Goal: Contribute content: Add original content to the website for others to see

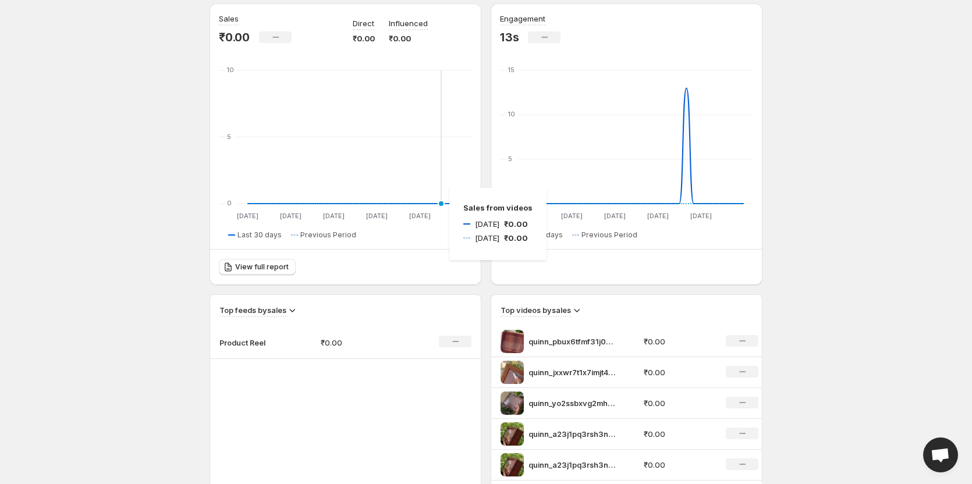
scroll to position [58, 0]
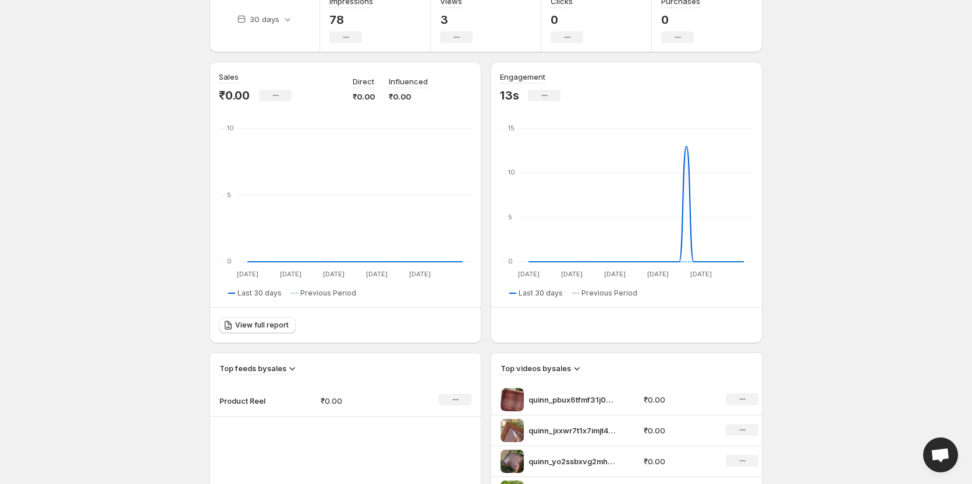
click at [883, 187] on body "Home Feeds Videos Subscription Settings Overview. This page is ready Overview C…" at bounding box center [486, 184] width 972 height 484
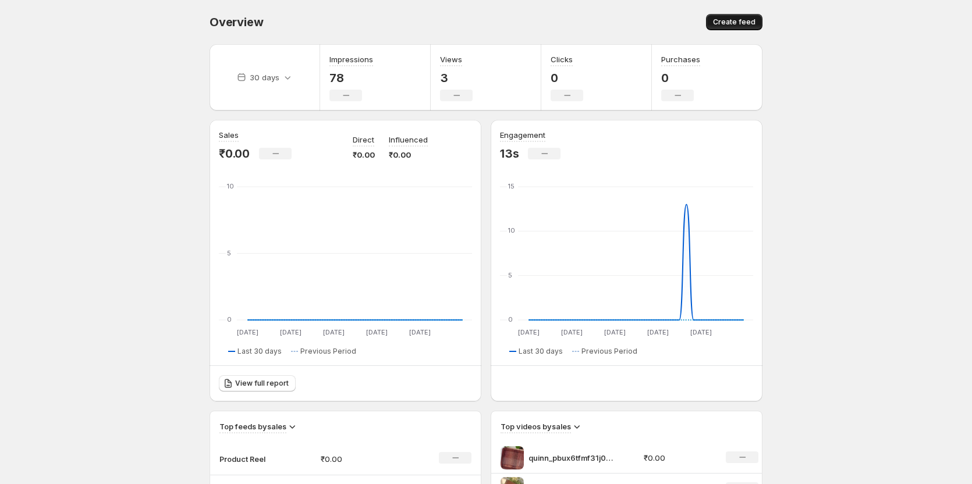
click at [726, 26] on span "Create feed" at bounding box center [734, 21] width 42 height 9
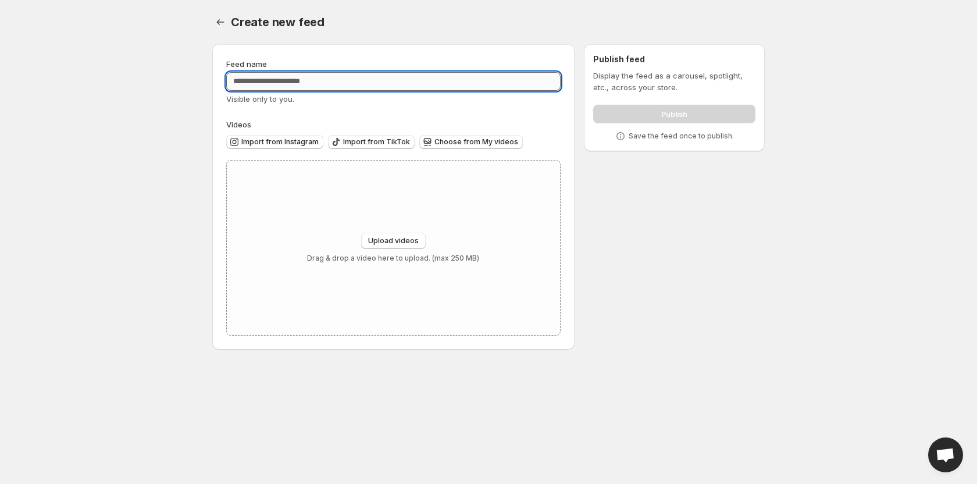
click at [356, 84] on input "Feed name" at bounding box center [393, 81] width 335 height 19
type input "*****"
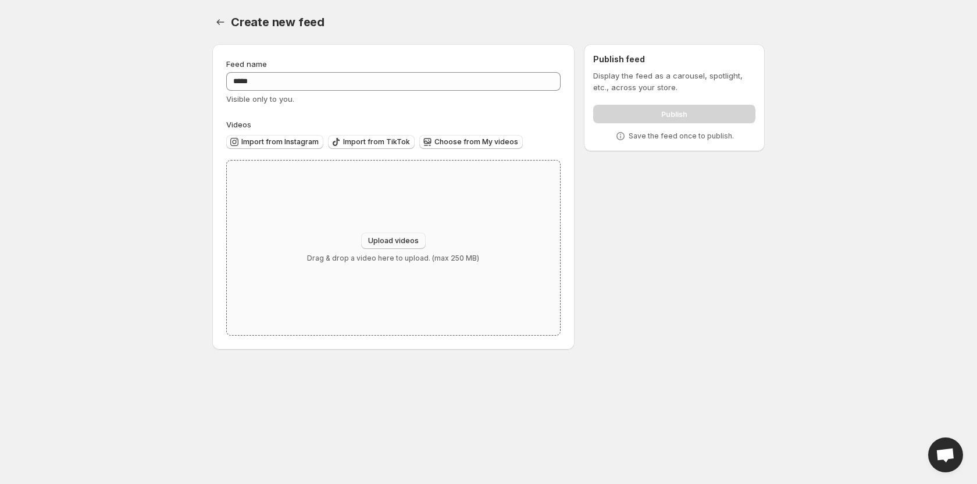
click at [383, 242] on span "Upload videos" at bounding box center [393, 240] width 51 height 9
type input "**********"
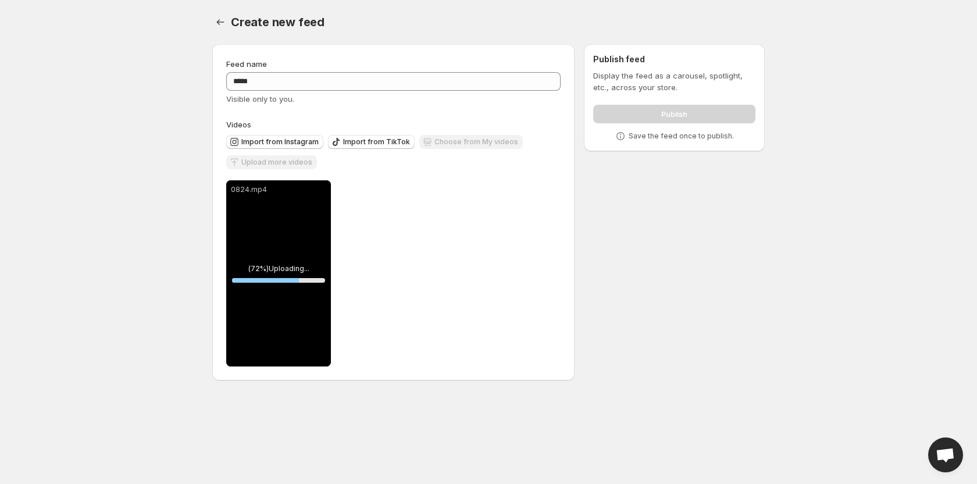
click at [292, 161] on div "Upload more videos" at bounding box center [271, 163] width 91 height 16
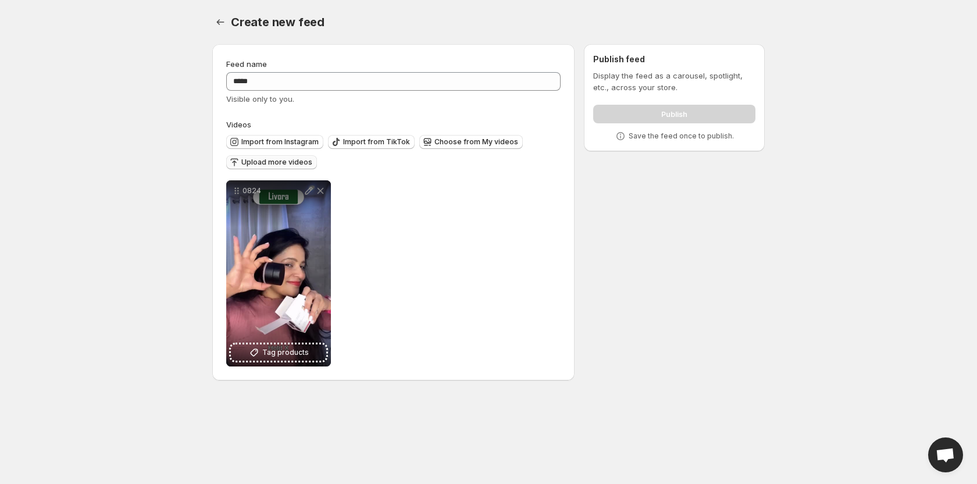
click at [263, 162] on span "Upload more videos" at bounding box center [276, 162] width 71 height 9
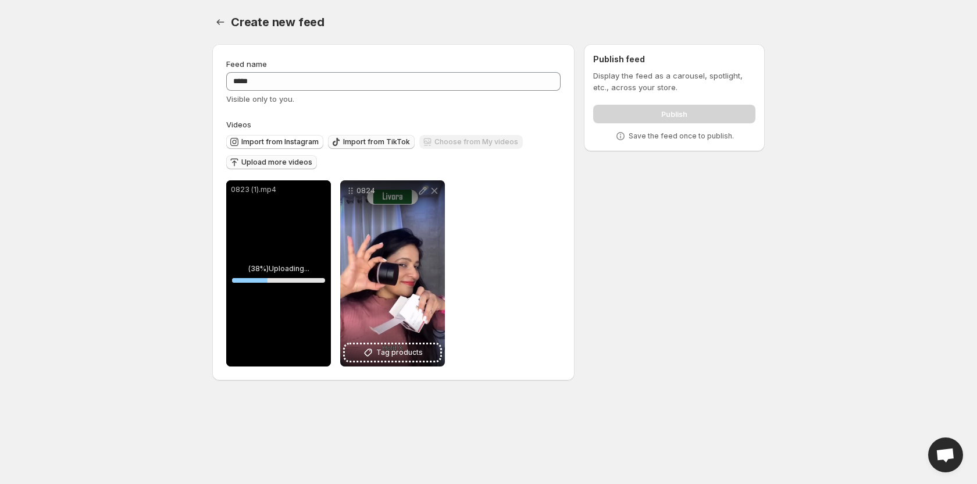
click at [364, 143] on span "Import from TikTok" at bounding box center [376, 141] width 67 height 9
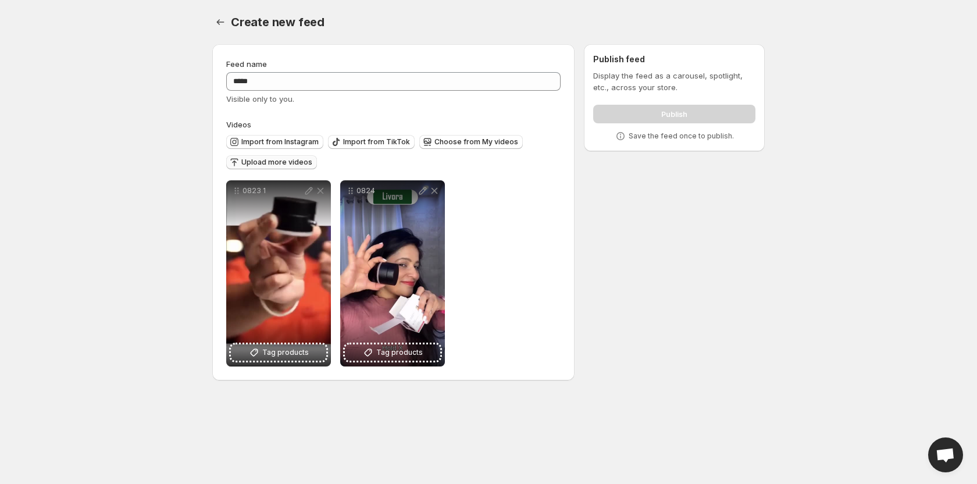
click at [254, 158] on button "Upload more videos" at bounding box center [271, 162] width 91 height 14
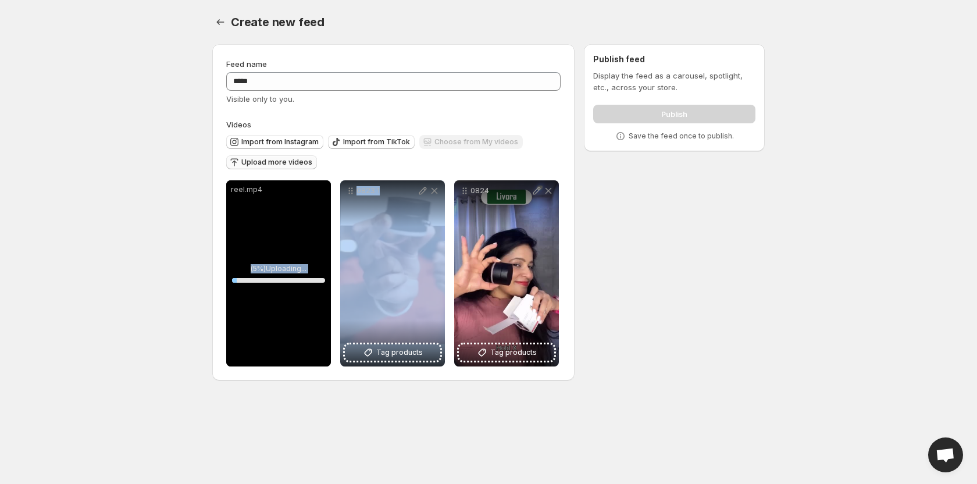
drag, startPoint x: 389, startPoint y: 259, endPoint x: 323, endPoint y: 265, distance: 66.5
click at [308, 266] on div "reel.mp4 ( 5 %) Uploading... 5 % Save Cancel Video title ******** File extensio…" at bounding box center [392, 273] width 333 height 186
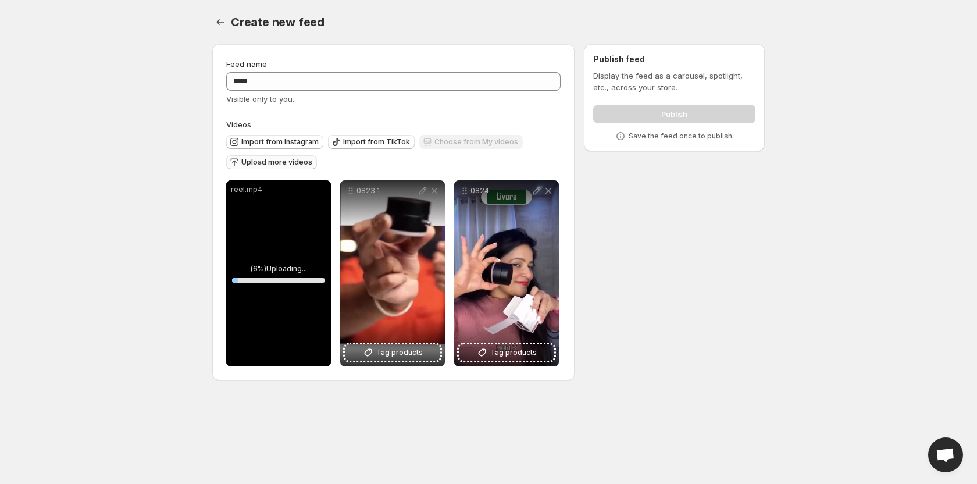
drag, startPoint x: 625, startPoint y: 249, endPoint x: 605, endPoint y: 255, distance: 21.2
click at [621, 251] on div "Feed name ***** Visible only to you. Videos Import from Instagram Import from T…" at bounding box center [484, 215] width 562 height 360
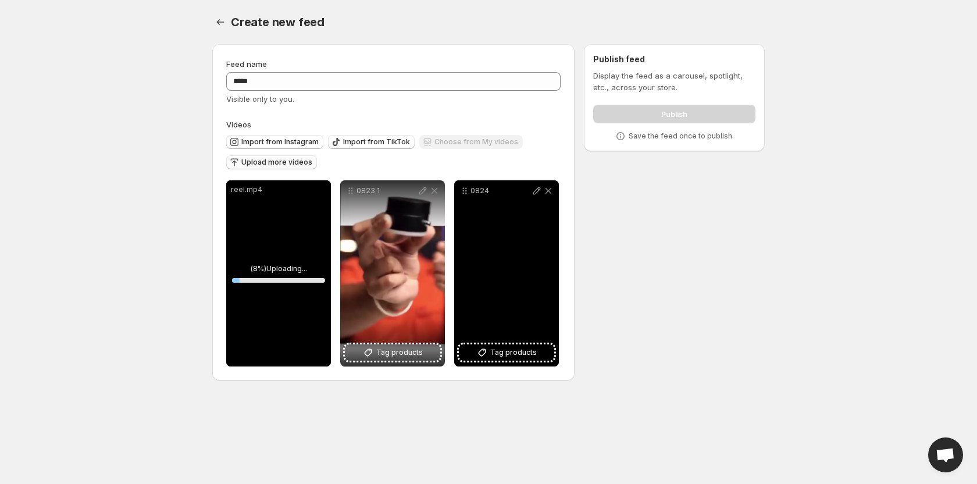
click at [680, 362] on div "Feed name ***** Visible only to you. Videos Import from Instagram Import from T…" at bounding box center [484, 215] width 562 height 360
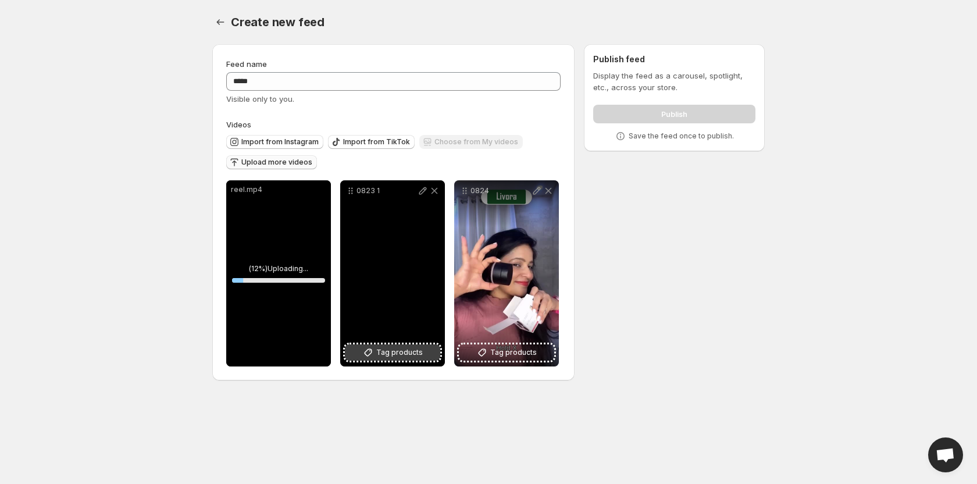
click at [399, 357] on span "Tag products" at bounding box center [399, 353] width 47 height 12
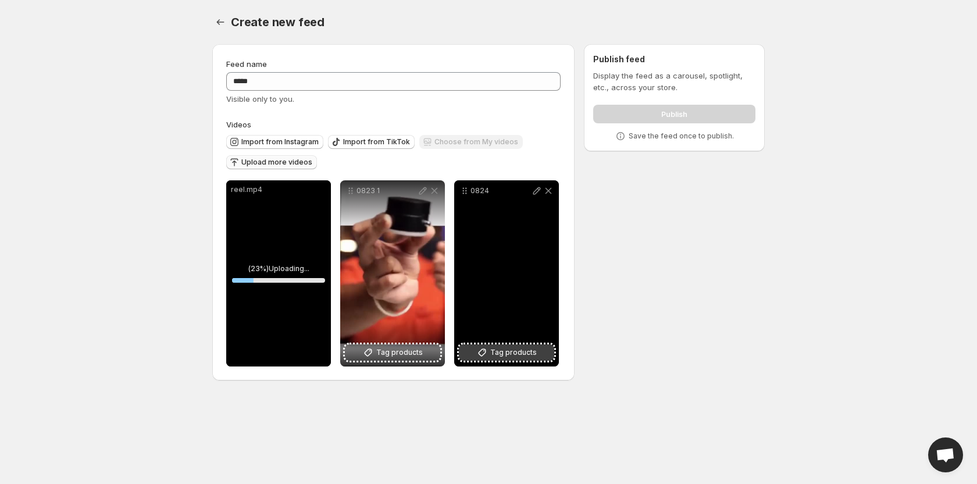
drag, startPoint x: 399, startPoint y: 357, endPoint x: 491, endPoint y: 348, distance: 93.0
click at [491, 348] on button "Tag products" at bounding box center [506, 352] width 95 height 16
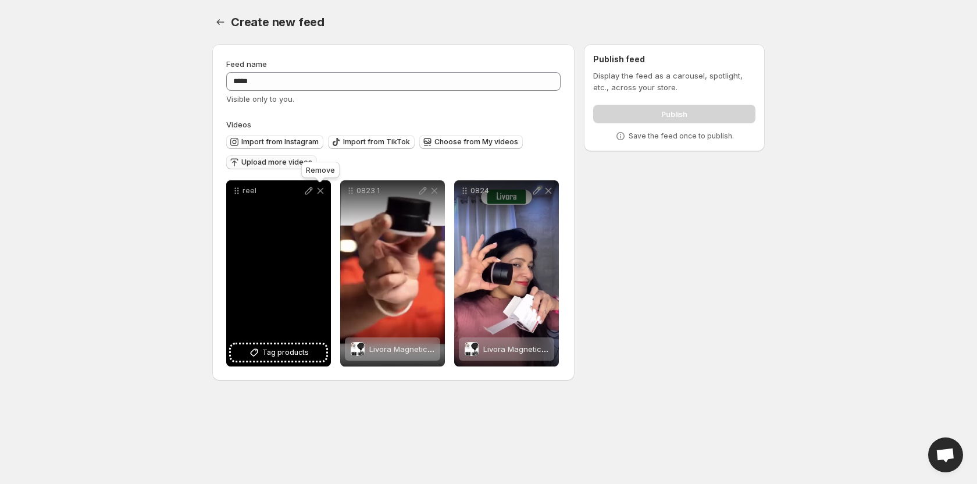
click at [323, 190] on icon at bounding box center [321, 191] width 12 height 12
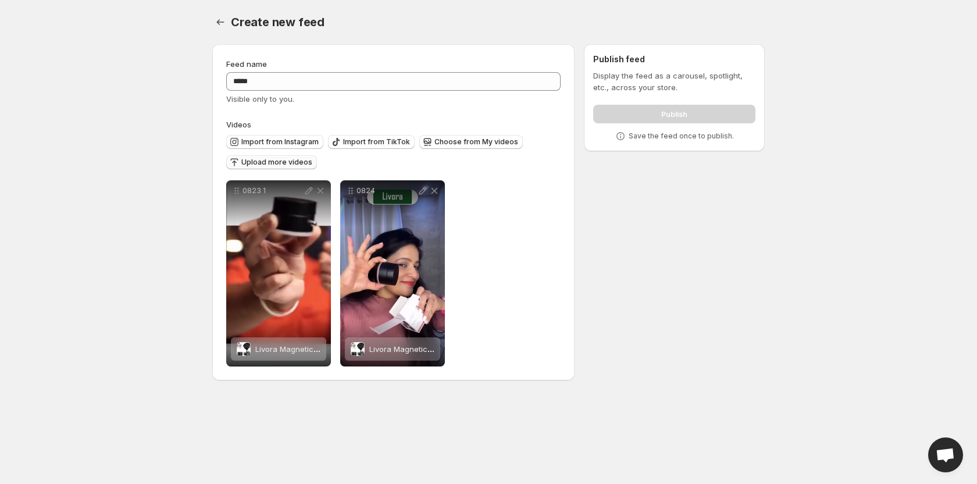
click at [282, 159] on span "Upload more videos" at bounding box center [276, 162] width 71 height 9
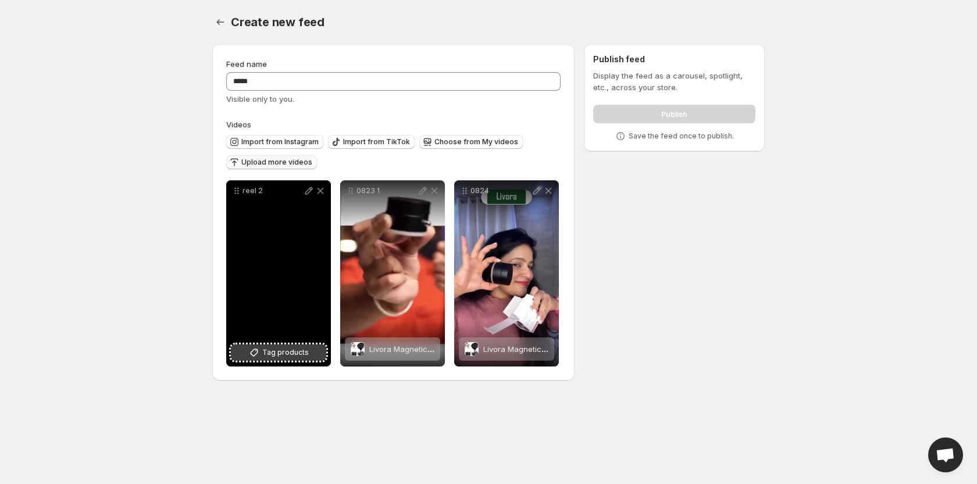
click at [291, 355] on span "Tag products" at bounding box center [285, 353] width 47 height 12
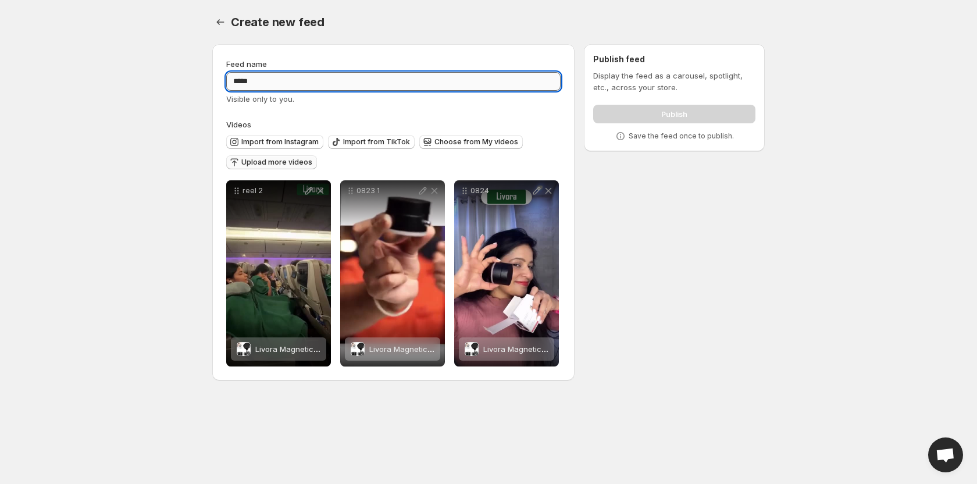
click at [316, 82] on input "*****" at bounding box center [393, 81] width 335 height 19
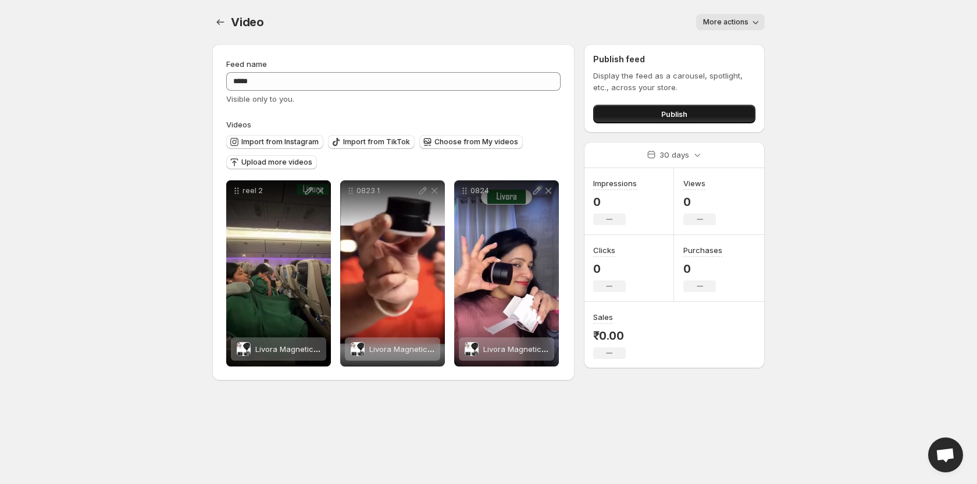
click at [631, 112] on button "Publish" at bounding box center [674, 114] width 162 height 19
click at [597, 113] on button "Publish" at bounding box center [674, 114] width 162 height 19
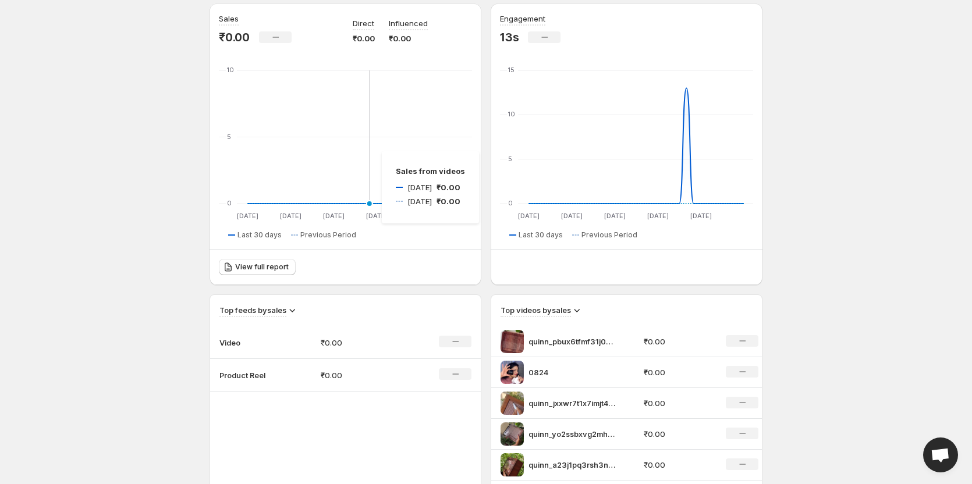
scroll to position [58, 0]
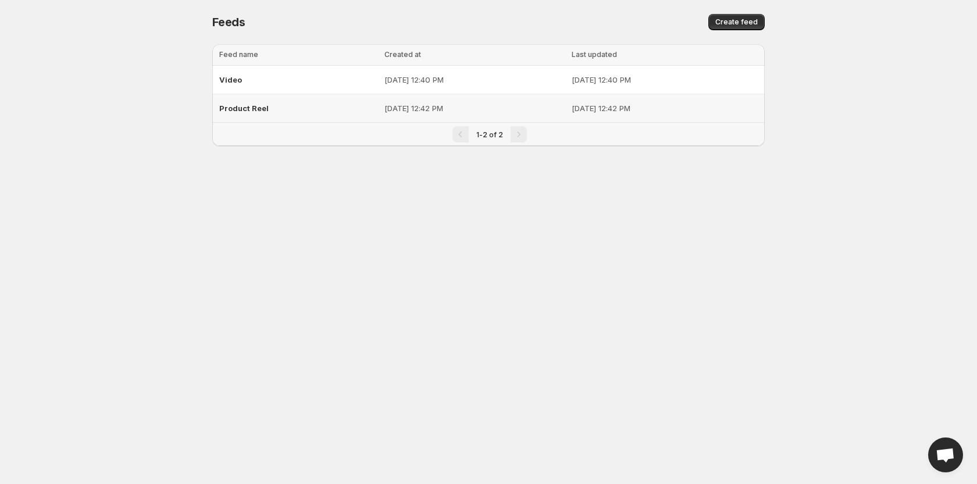
click at [275, 96] on td "Product Reel" at bounding box center [296, 108] width 169 height 29
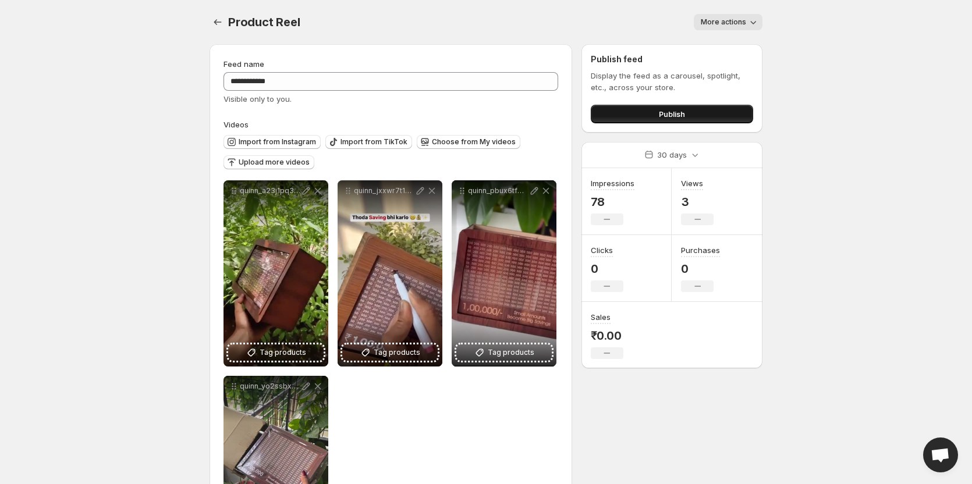
click at [655, 108] on button "Publish" at bounding box center [672, 114] width 162 height 19
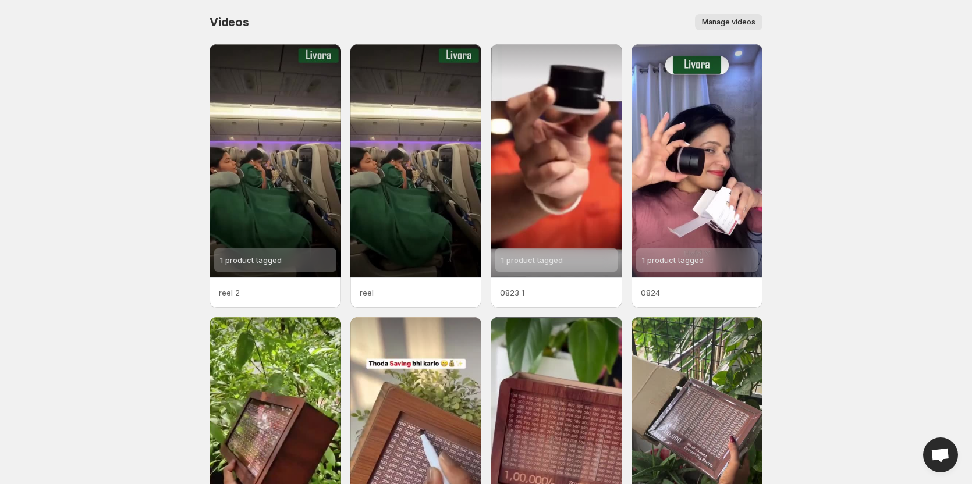
scroll to position [116, 0]
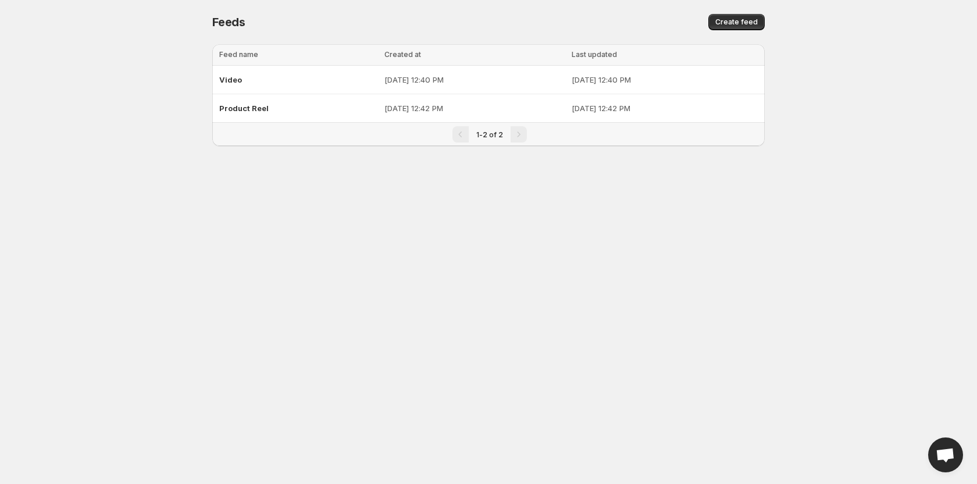
click at [899, 145] on body "Home Feeds Videos Subscription Settings Feeds. This page is ready Feeds Create …" at bounding box center [488, 242] width 977 height 484
click at [855, 138] on body "Home Feeds Videos Subscription Settings Feeds. This page is ready Feeds Create …" at bounding box center [488, 242] width 977 height 484
click at [92, 90] on body "Home Feeds Videos Subscription Settings Feeds. This page is ready Feeds Create …" at bounding box center [488, 242] width 977 height 484
click at [572, 105] on p "Aug 16, 2025, 12:42 PM" at bounding box center [665, 108] width 186 height 12
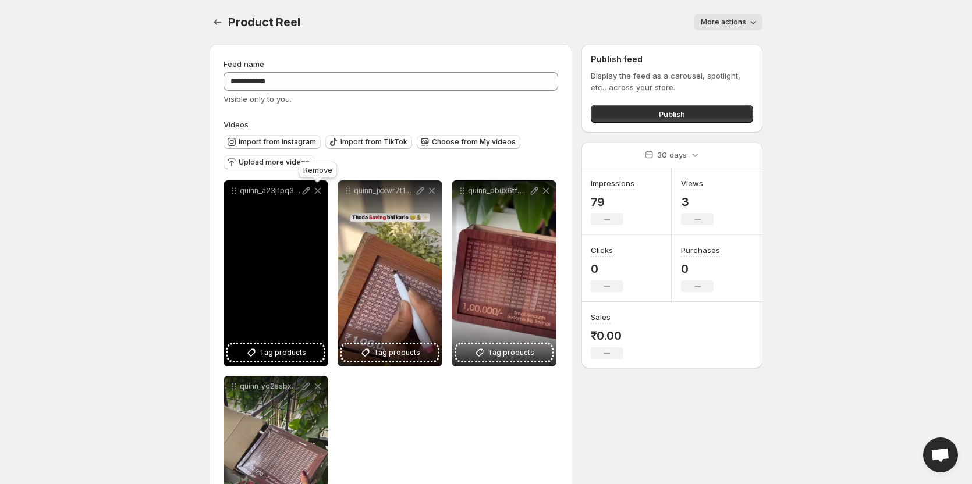
click at [321, 188] on icon at bounding box center [318, 191] width 6 height 6
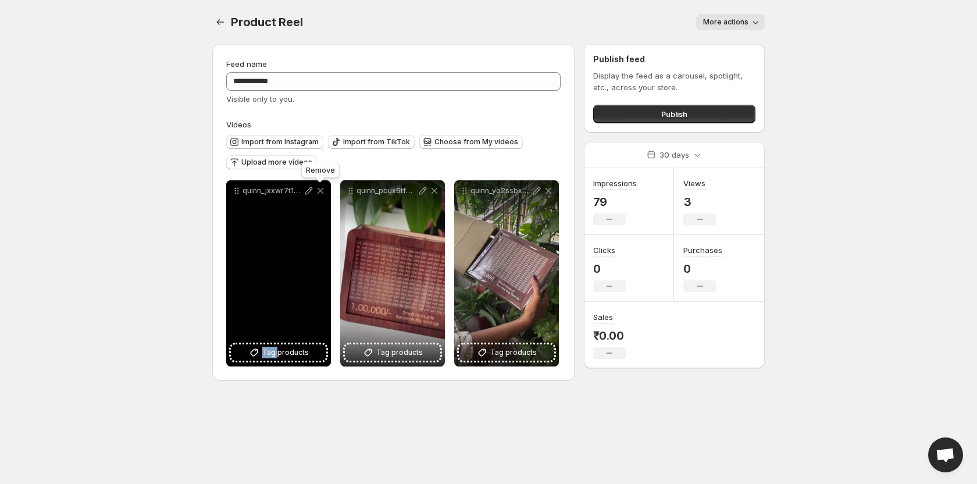
click at [321, 188] on icon at bounding box center [321, 191] width 12 height 12
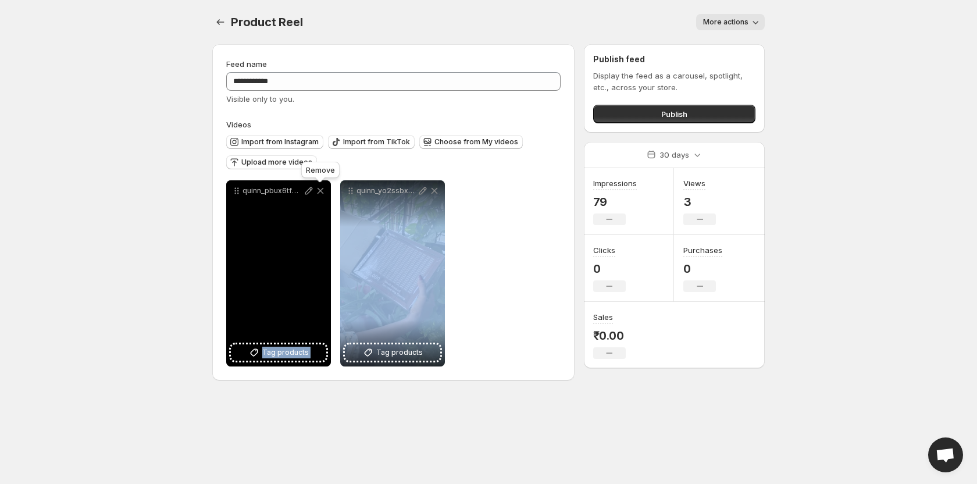
click at [321, 188] on icon at bounding box center [321, 191] width 12 height 12
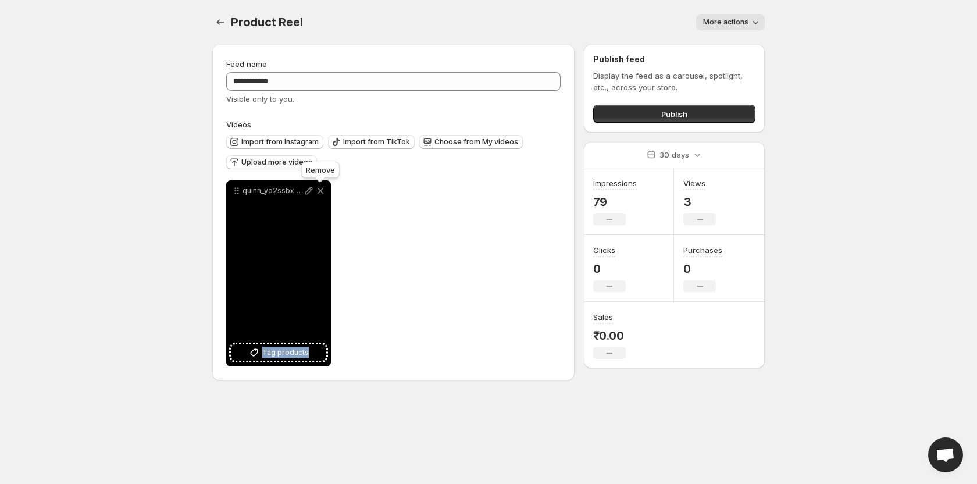
click at [321, 188] on icon at bounding box center [321, 191] width 12 height 12
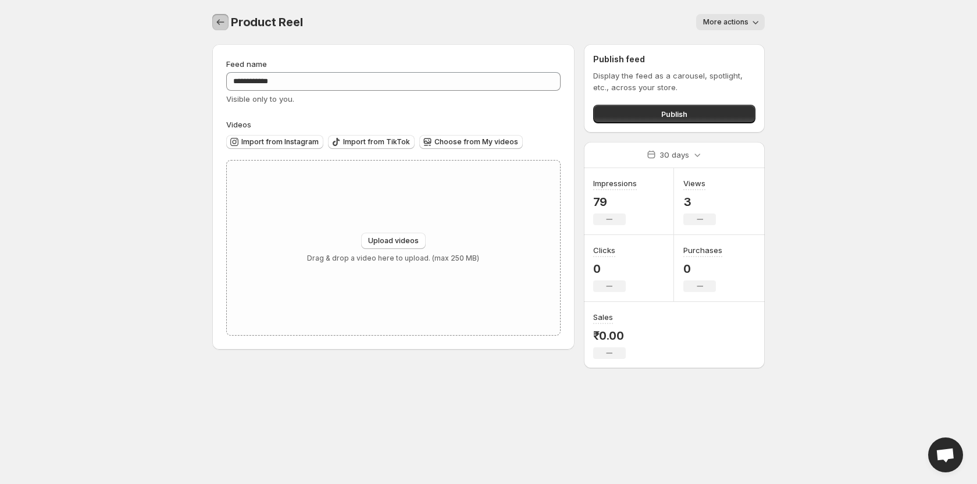
click at [223, 23] on icon "Settings" at bounding box center [221, 22] width 12 height 12
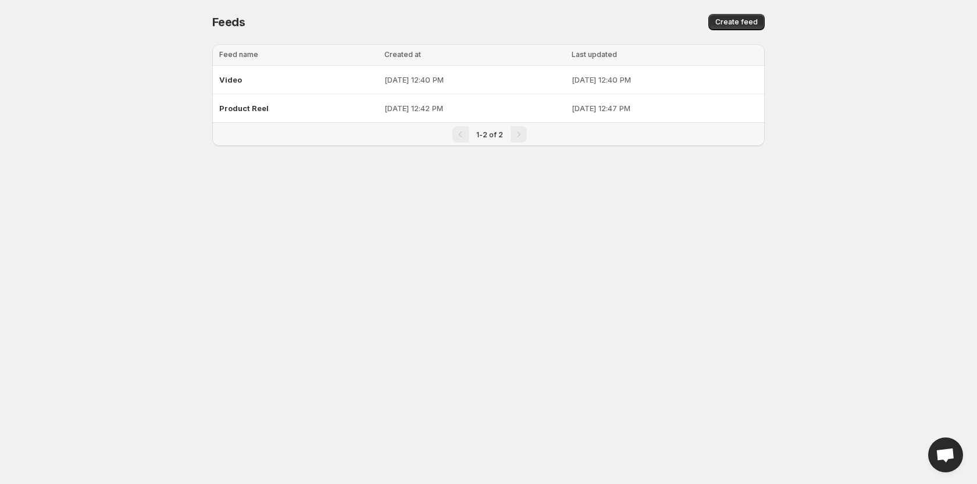
click at [931, 67] on body "Home Feeds Videos Subscription Settings Feeds. This page is ready Feeds Create …" at bounding box center [488, 242] width 977 height 484
